Goal: Task Accomplishment & Management: Use online tool/utility

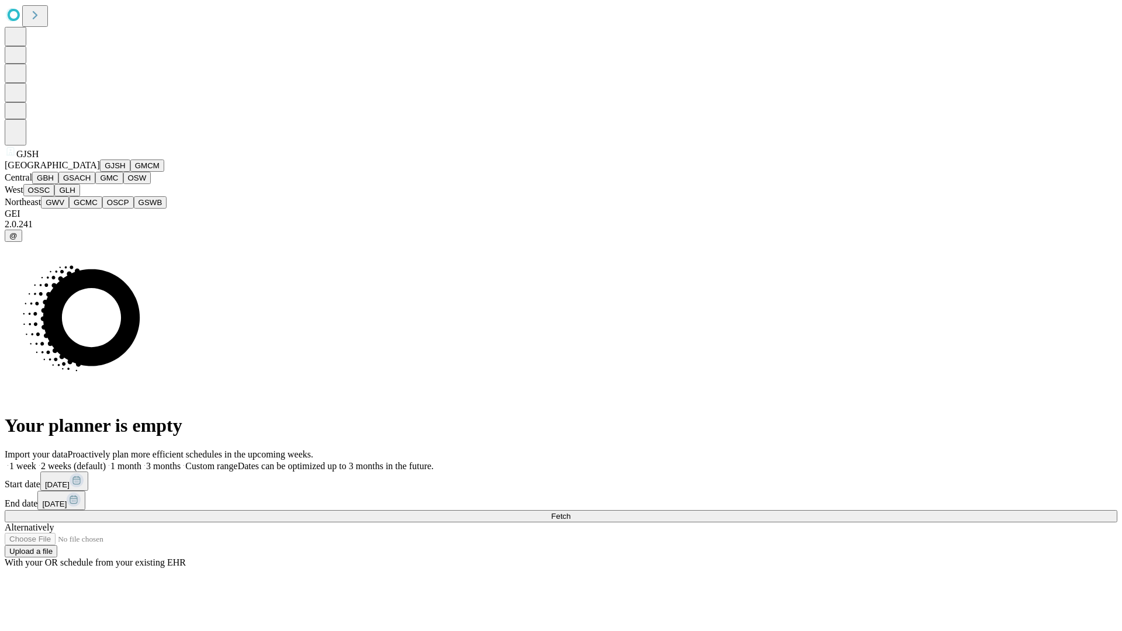
click at [100, 172] on button "GJSH" at bounding box center [115, 166] width 30 height 12
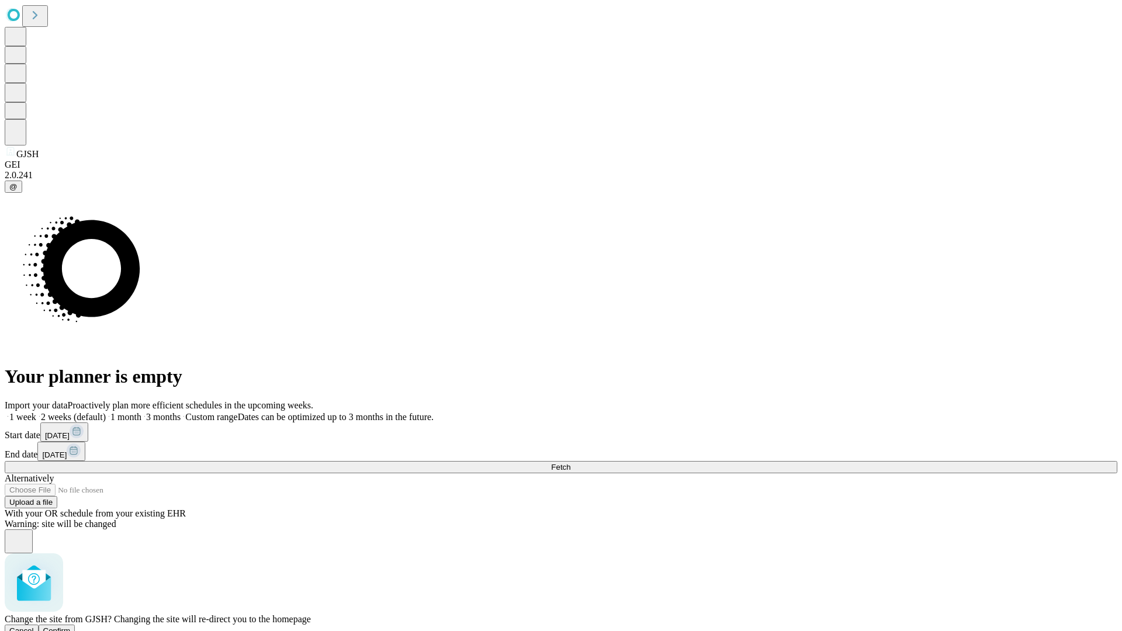
click at [71, 626] on span "Confirm" at bounding box center [56, 630] width 27 height 9
click at [106, 412] on label "2 weeks (default)" at bounding box center [71, 417] width 70 height 10
click at [570, 463] on span "Fetch" at bounding box center [560, 467] width 19 height 9
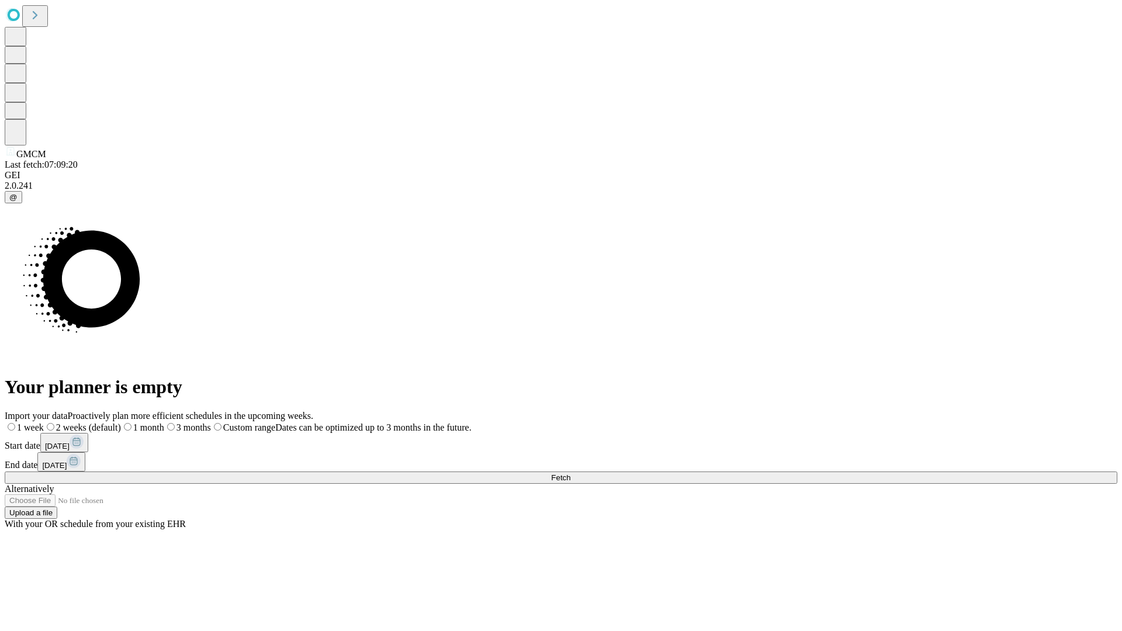
click at [121, 423] on label "2 weeks (default)" at bounding box center [82, 428] width 77 height 10
click at [570, 473] on span "Fetch" at bounding box center [560, 477] width 19 height 9
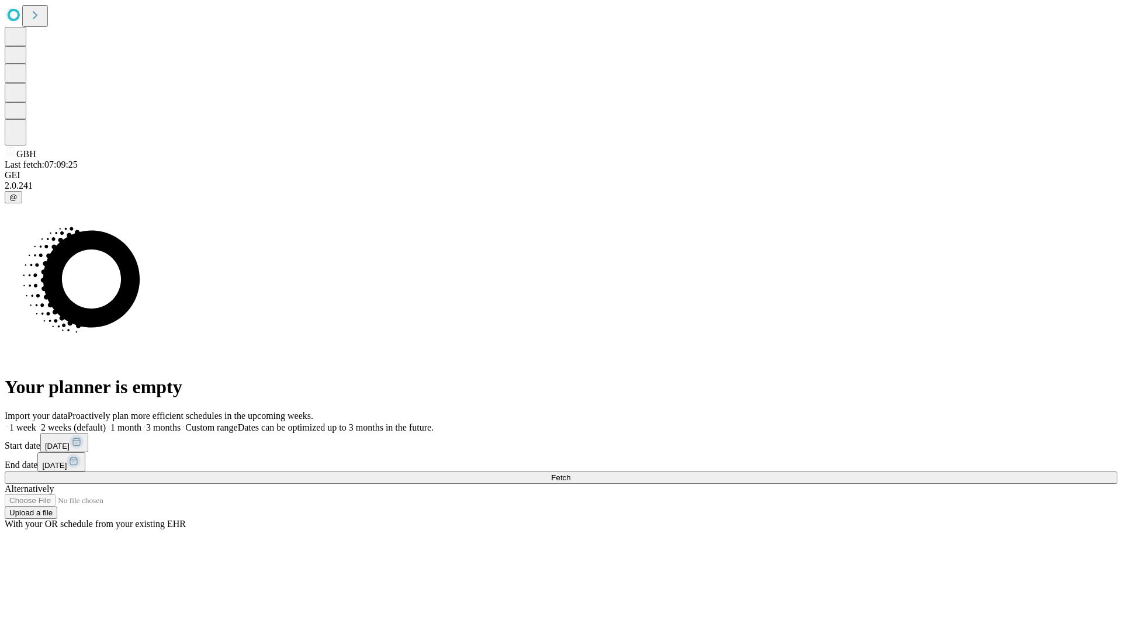
click at [570, 473] on span "Fetch" at bounding box center [560, 477] width 19 height 9
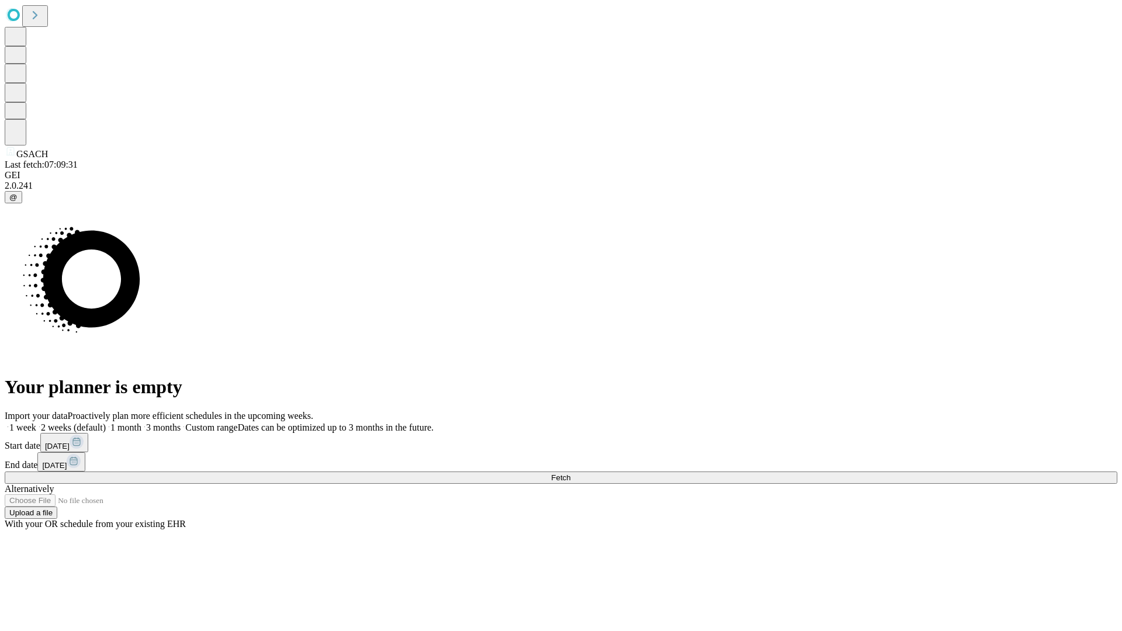
click at [106, 423] on label "2 weeks (default)" at bounding box center [71, 428] width 70 height 10
click at [570, 473] on span "Fetch" at bounding box center [560, 477] width 19 height 9
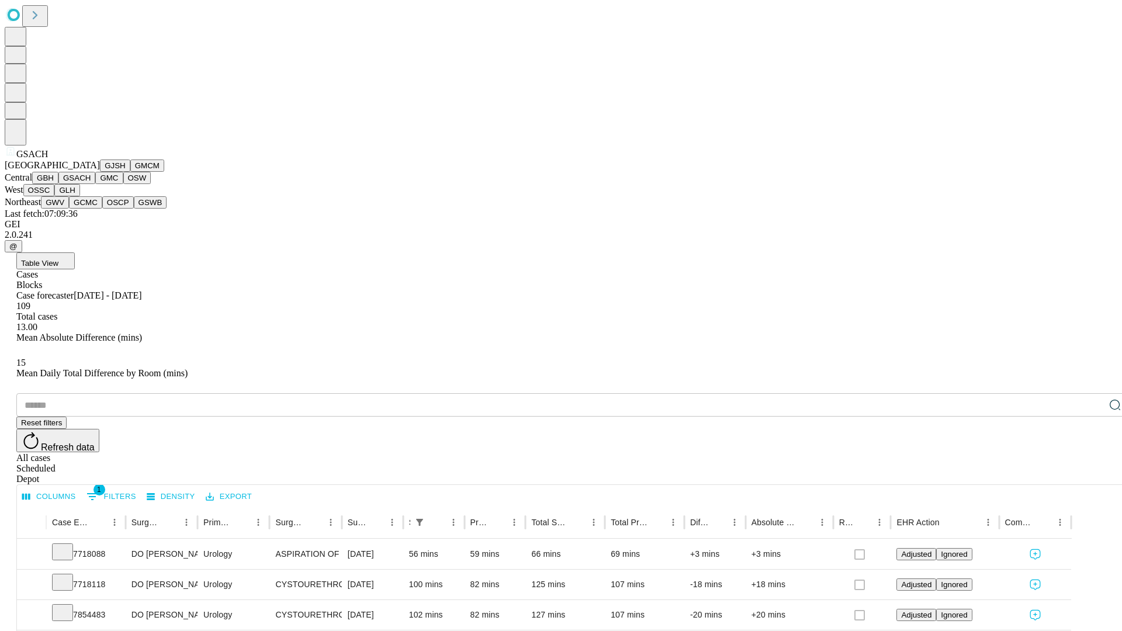
click at [95, 184] on button "GMC" at bounding box center [108, 178] width 27 height 12
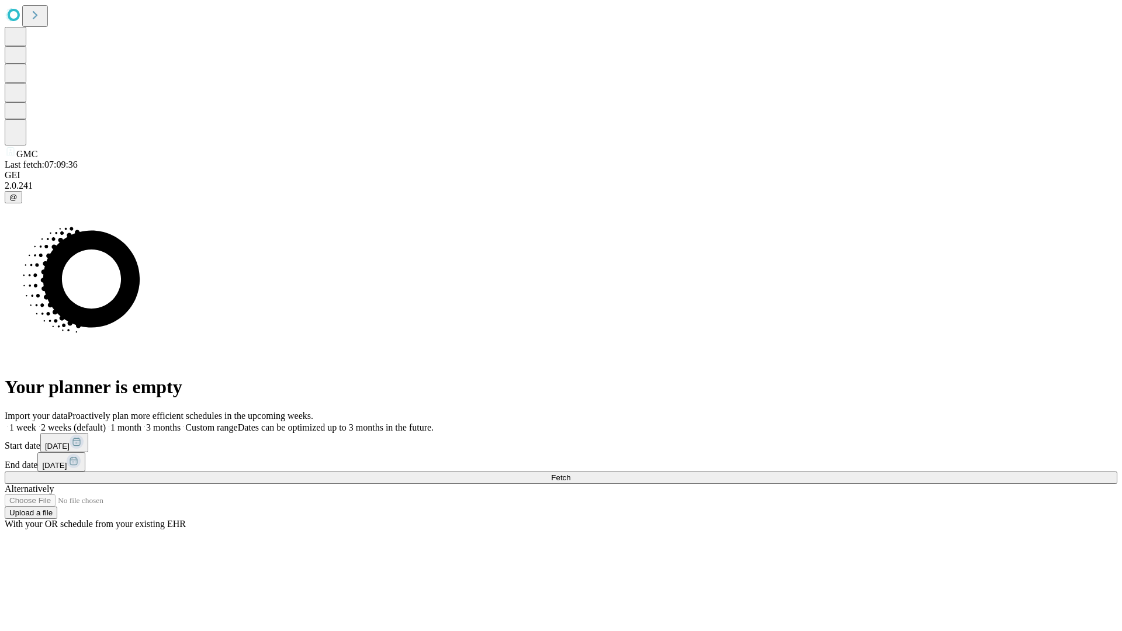
click at [106, 423] on label "2 weeks (default)" at bounding box center [71, 428] width 70 height 10
click at [570, 473] on span "Fetch" at bounding box center [560, 477] width 19 height 9
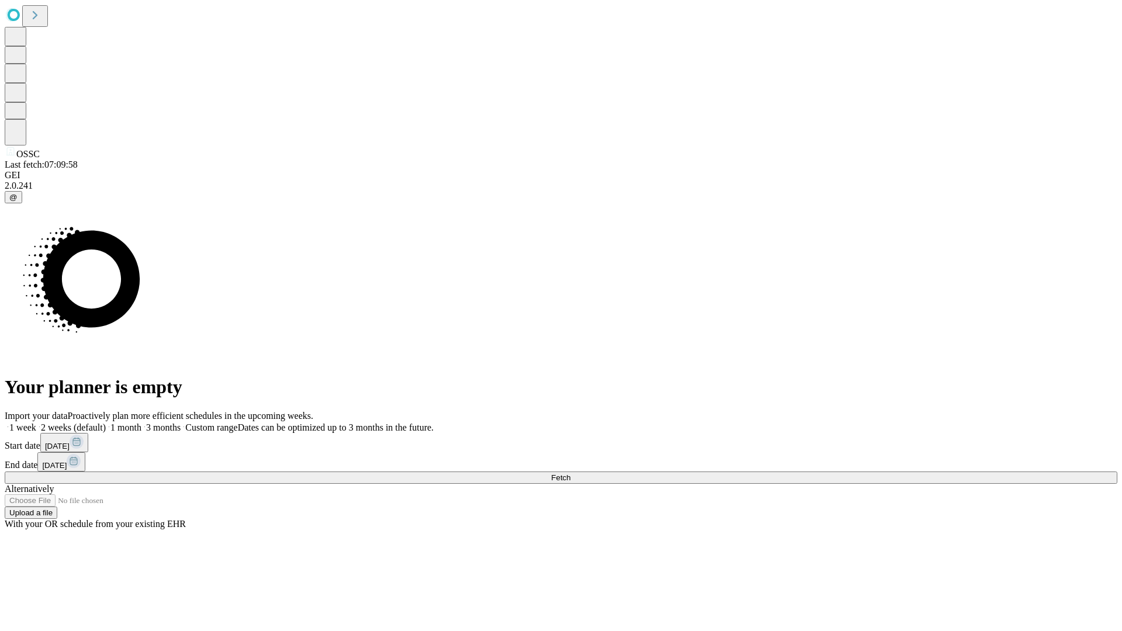
click at [106, 423] on label "2 weeks (default)" at bounding box center [71, 428] width 70 height 10
click at [570, 473] on span "Fetch" at bounding box center [560, 477] width 19 height 9
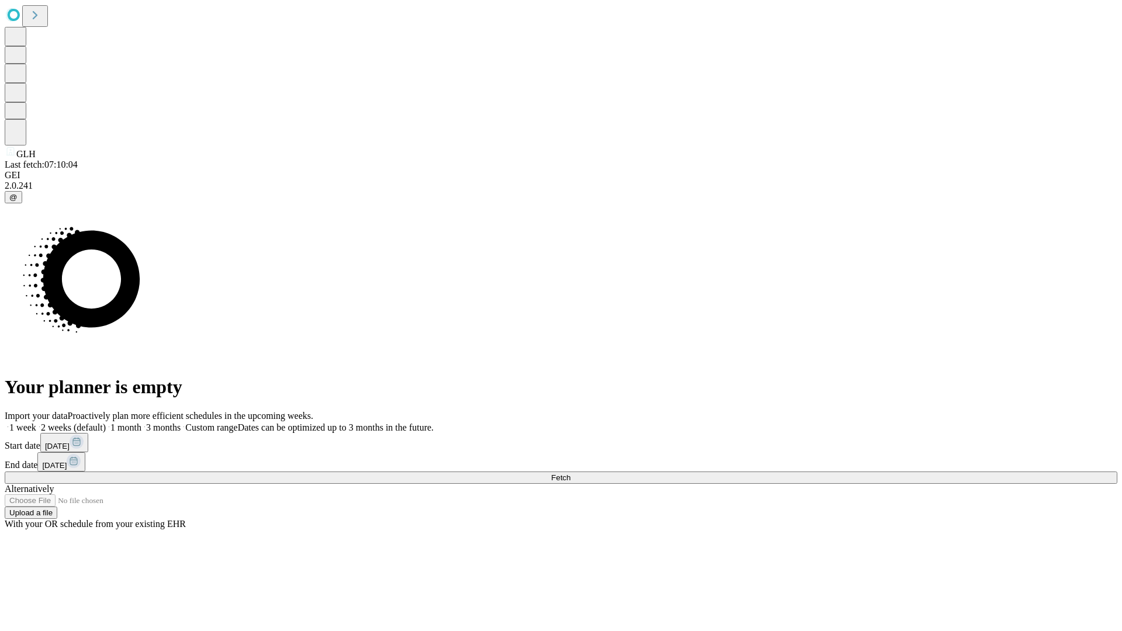
click at [570, 473] on span "Fetch" at bounding box center [560, 477] width 19 height 9
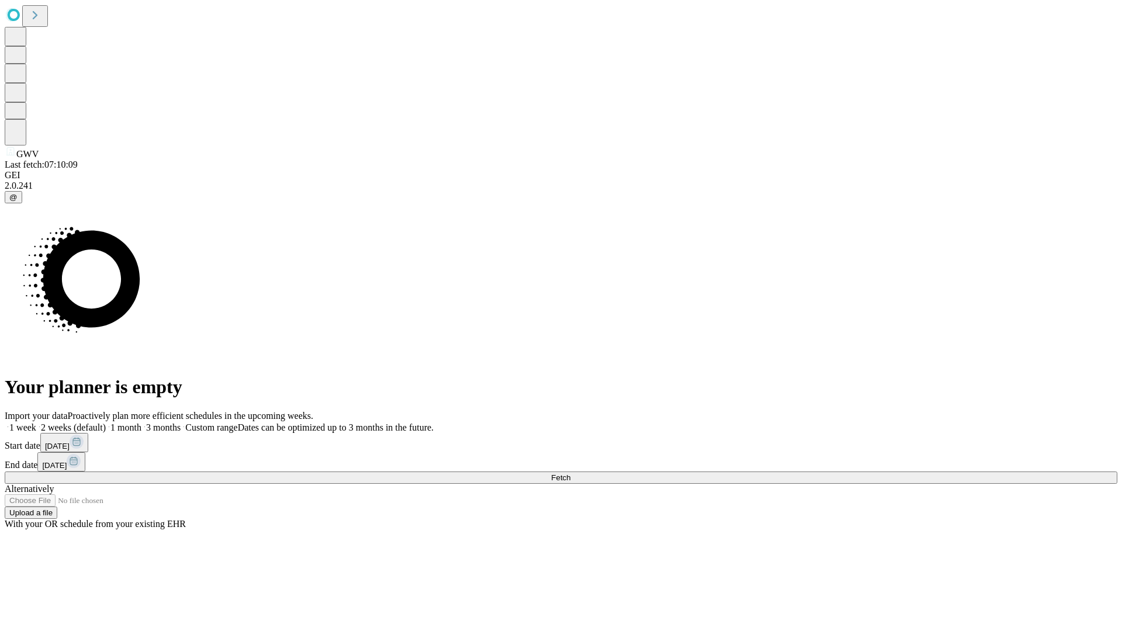
click at [106, 423] on label "2 weeks (default)" at bounding box center [71, 428] width 70 height 10
click at [570, 473] on span "Fetch" at bounding box center [560, 477] width 19 height 9
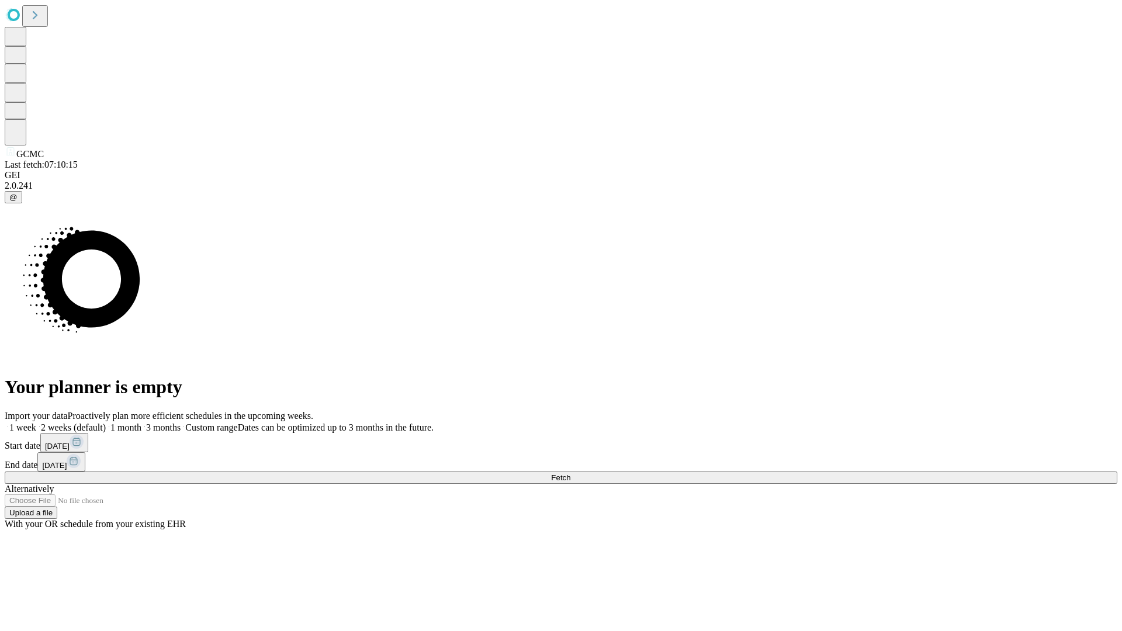
click at [106, 423] on label "2 weeks (default)" at bounding box center [71, 428] width 70 height 10
click at [570, 473] on span "Fetch" at bounding box center [560, 477] width 19 height 9
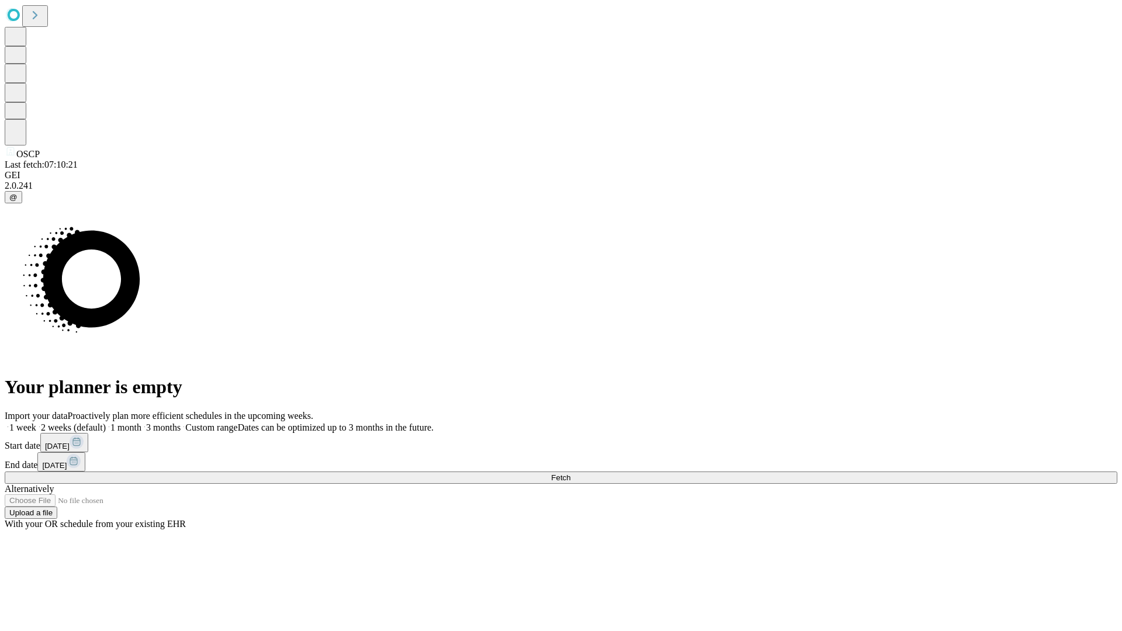
click at [106, 423] on label "2 weeks (default)" at bounding box center [71, 428] width 70 height 10
click at [570, 473] on span "Fetch" at bounding box center [560, 477] width 19 height 9
